Goal: Transaction & Acquisition: Book appointment/travel/reservation

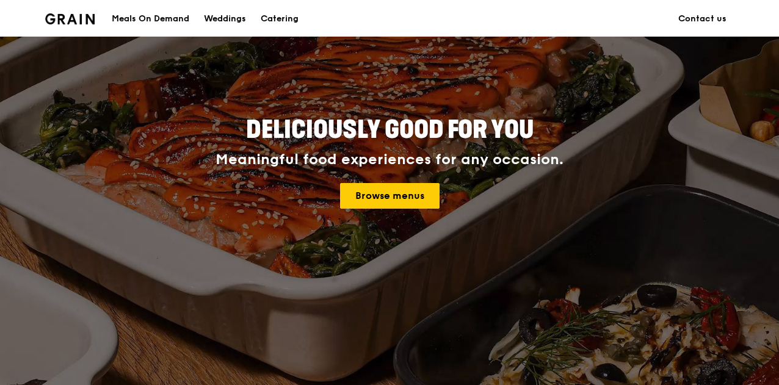
scroll to position [122, 0]
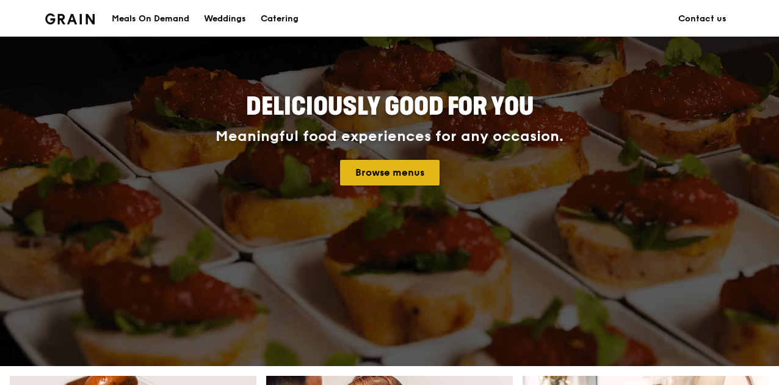
click at [420, 172] on link "Browse menus" at bounding box center [390, 173] width 100 height 26
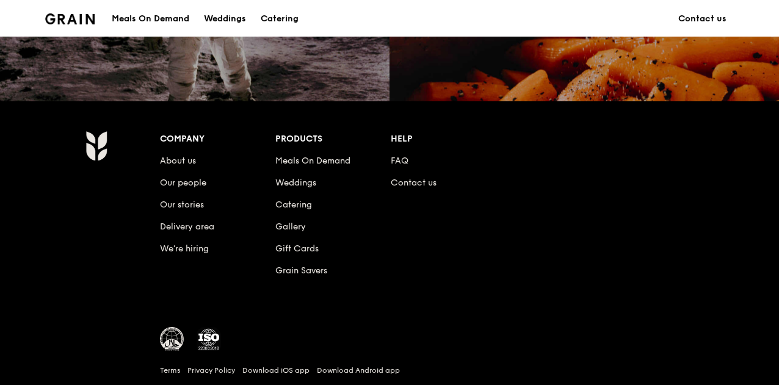
scroll to position [1222, 0]
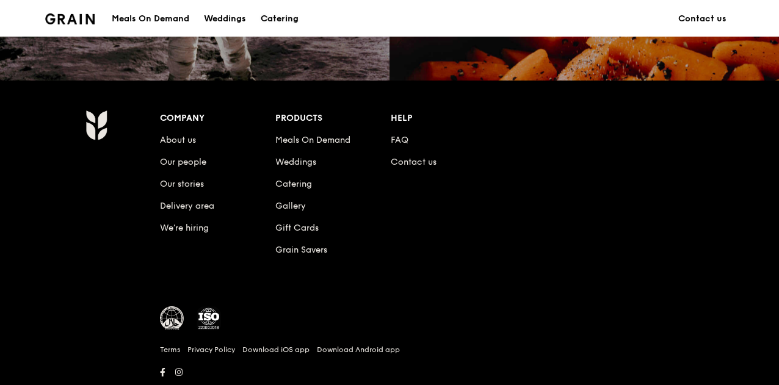
click at [277, 20] on div "Catering" at bounding box center [280, 19] width 38 height 37
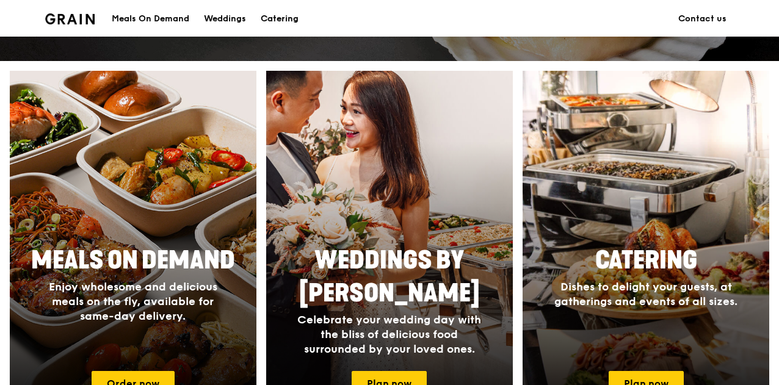
scroll to position [61, 0]
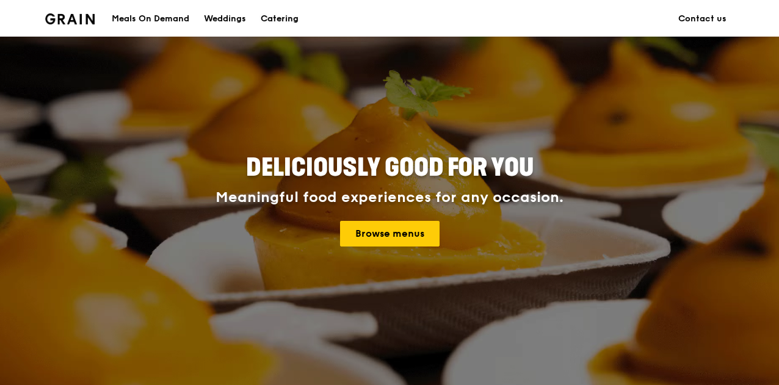
drag, startPoint x: 277, startPoint y: 20, endPoint x: 348, endPoint y: 15, distance: 70.4
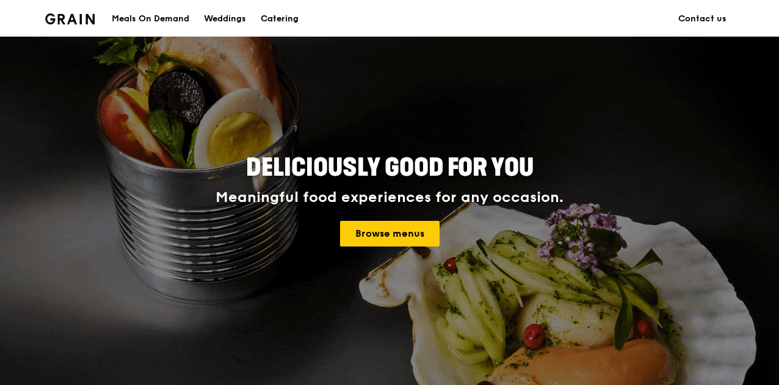
click at [279, 20] on div "Catering" at bounding box center [280, 19] width 38 height 37
